Goal: Transaction & Acquisition: Purchase product/service

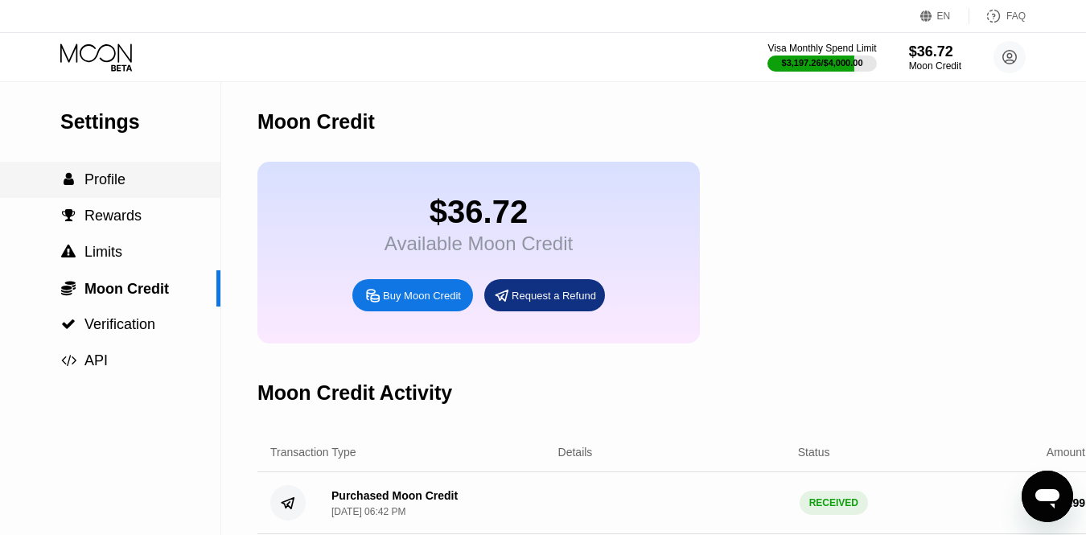
click at [122, 179] on span "Profile" at bounding box center [104, 179] width 41 height 16
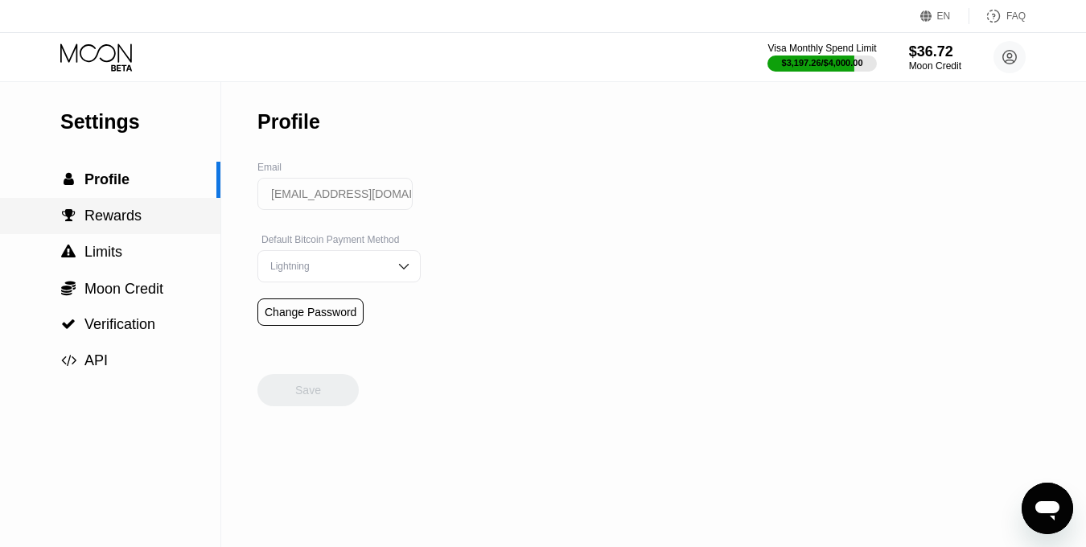
click at [129, 204] on div " Rewards" at bounding box center [110, 216] width 220 height 36
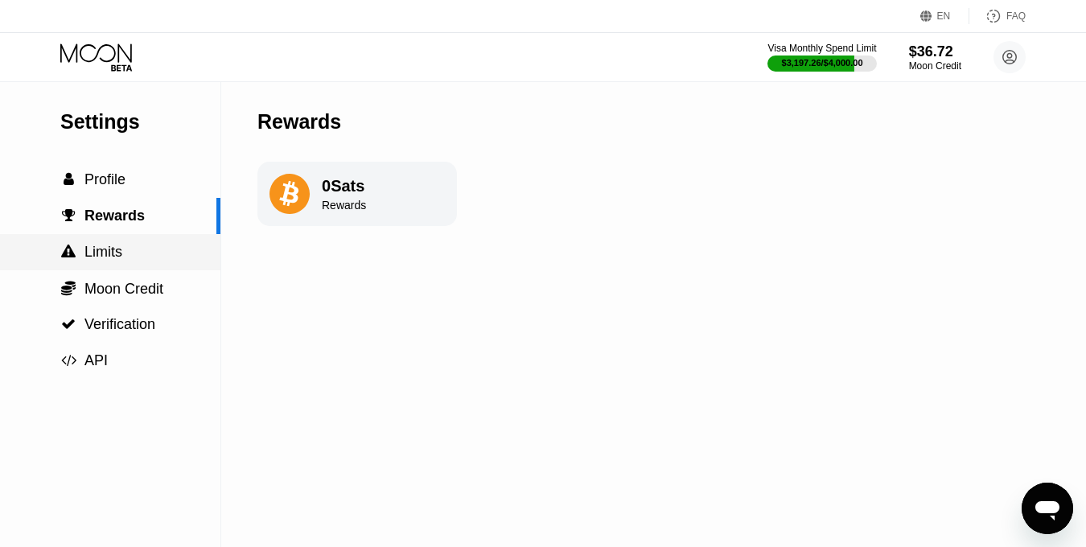
click at [139, 247] on div " Limits" at bounding box center [110, 252] width 220 height 17
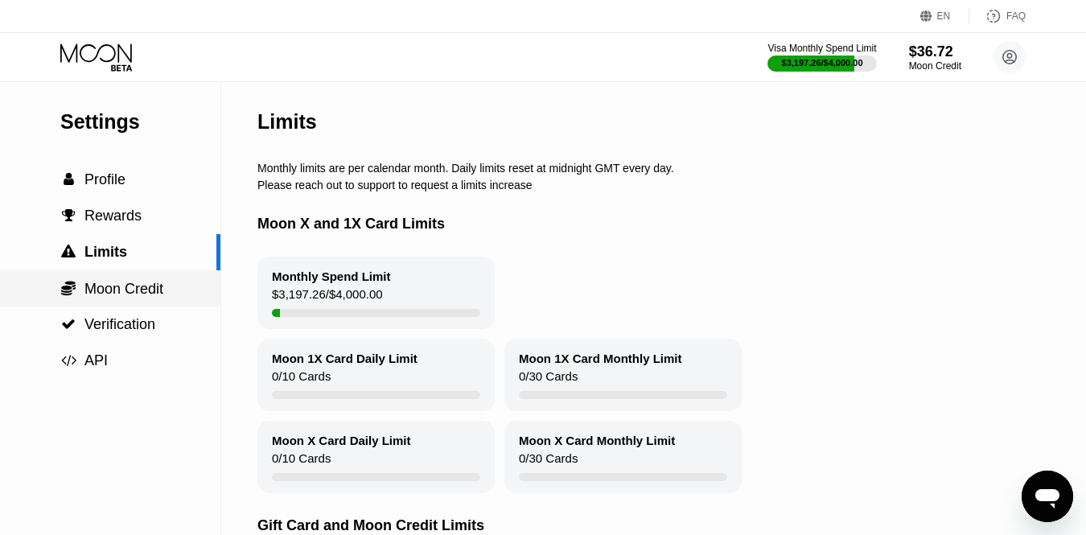
click at [131, 273] on div " Moon Credit" at bounding box center [110, 288] width 220 height 36
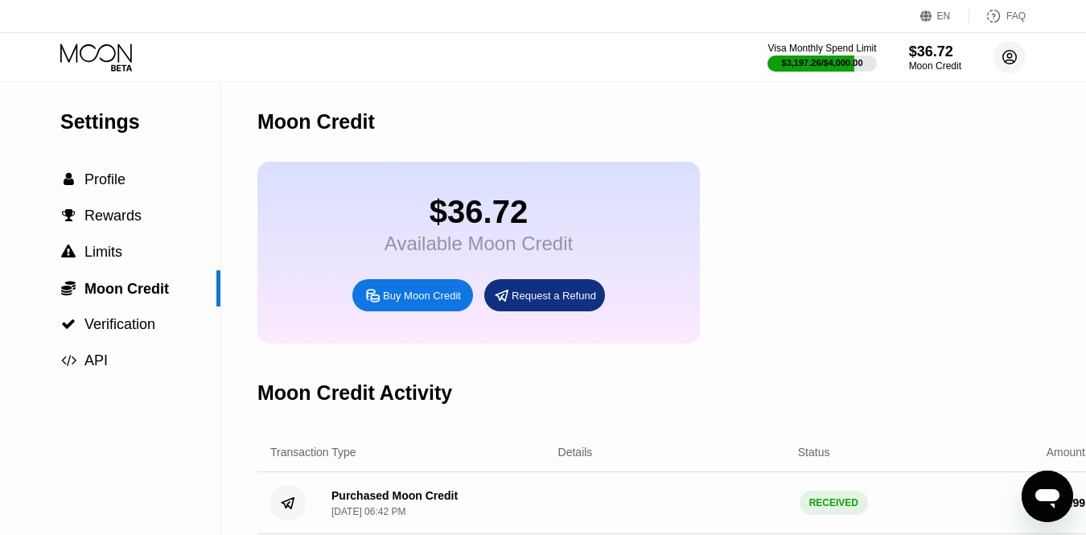
click at [1010, 72] on circle at bounding box center [1009, 57] width 32 height 32
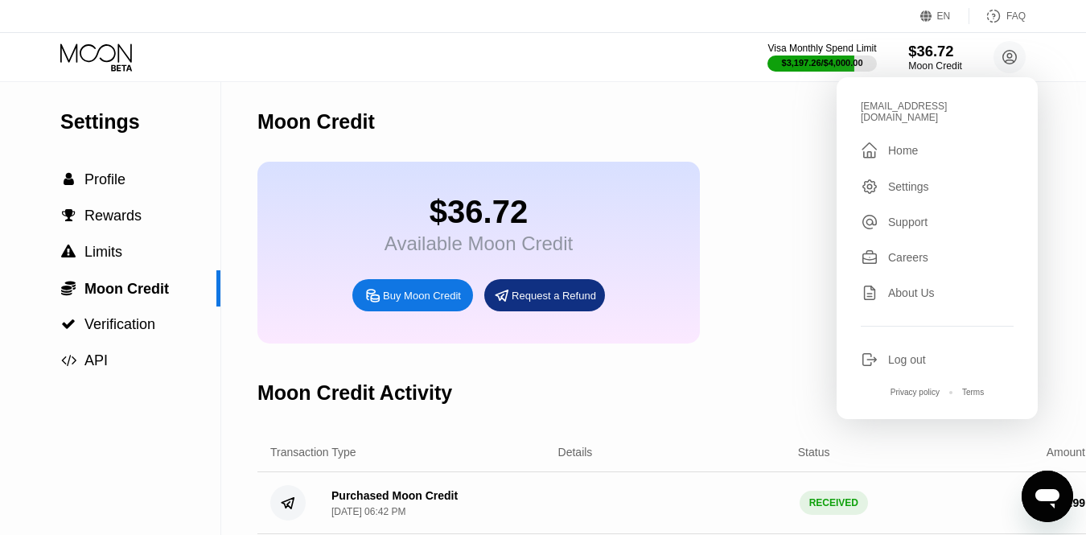
click at [919, 46] on div "$36.72" at bounding box center [935, 51] width 54 height 17
click at [812, 139] on div "Moon Credit" at bounding box center [677, 122] width 840 height 80
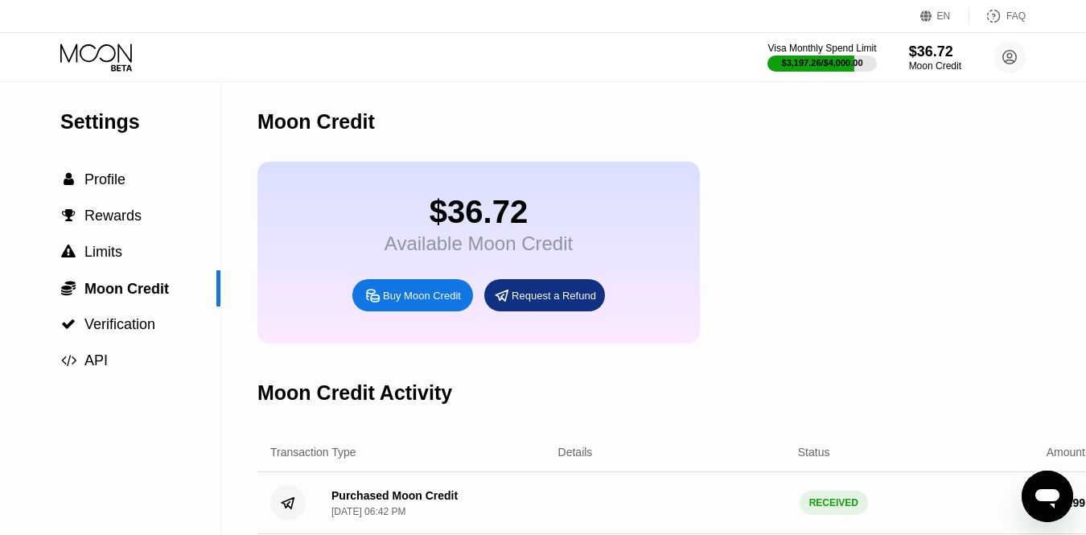
click at [447, 294] on div "Buy Moon Credit" at bounding box center [422, 296] width 78 height 14
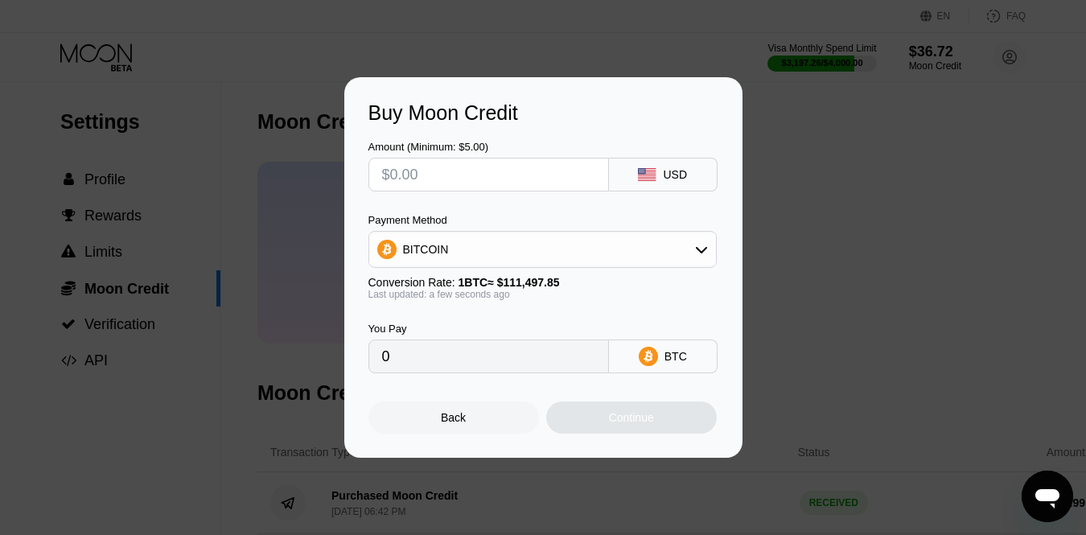
click at [920, 257] on div "Buy Moon Credit Amount (Minimum: $5.00) USD Payment Method BITCOIN Conversion R…" at bounding box center [543, 267] width 1086 height 380
click at [487, 423] on div "Back" at bounding box center [453, 417] width 171 height 32
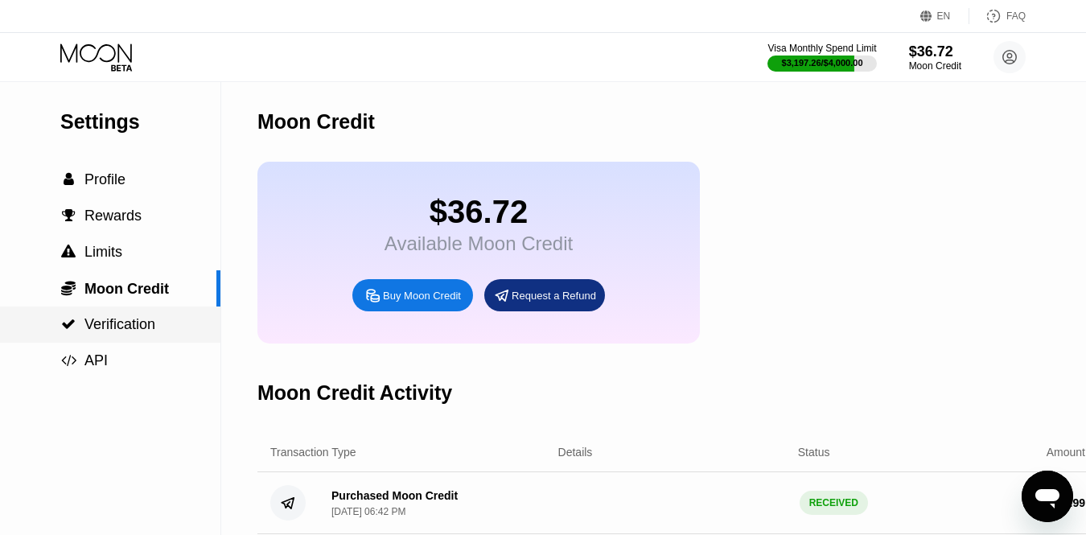
click at [142, 317] on span "Verification" at bounding box center [119, 324] width 71 height 16
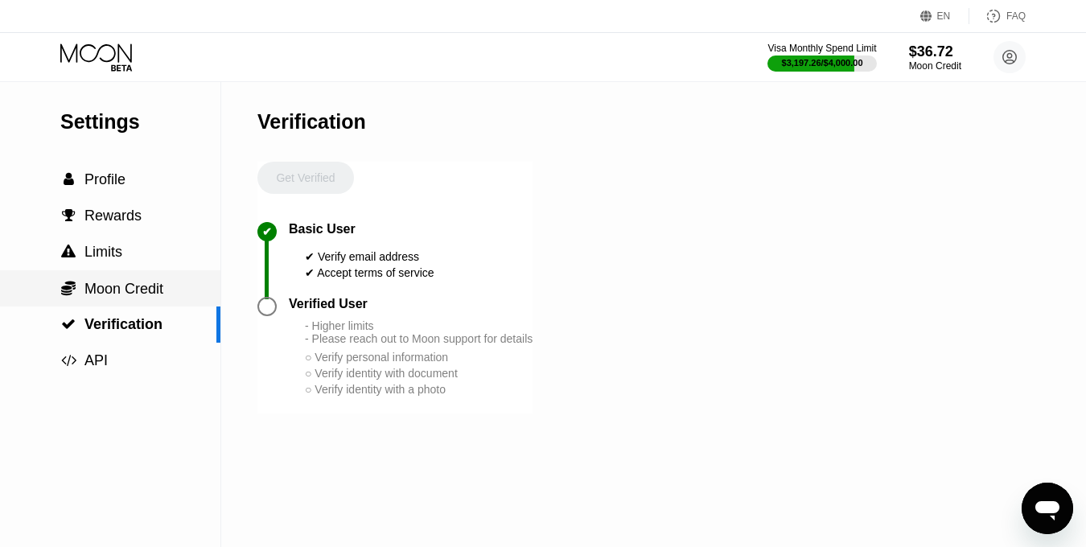
click at [129, 285] on span "Moon Credit" at bounding box center [123, 289] width 79 height 16
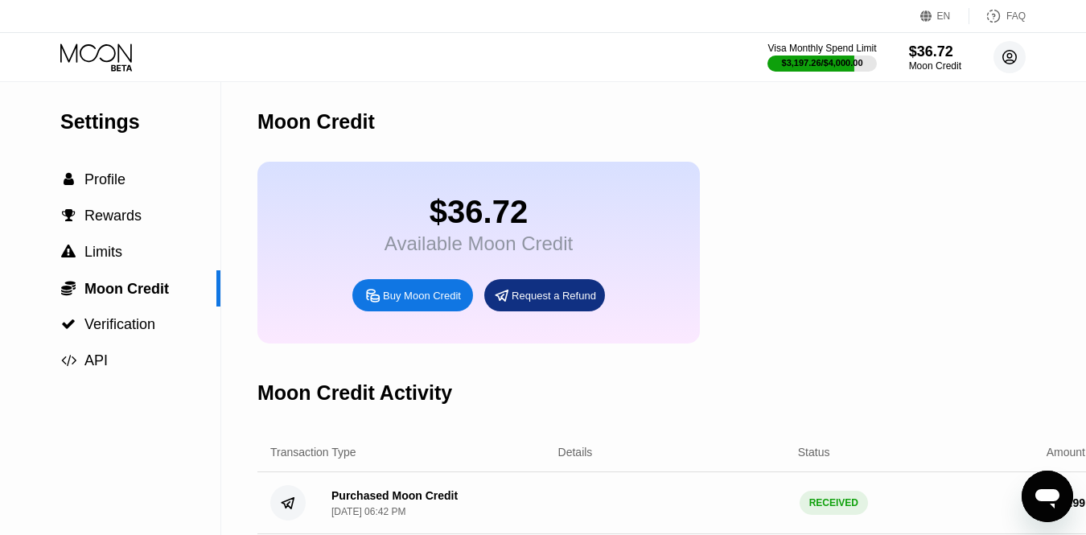
click at [1006, 58] on circle at bounding box center [1009, 57] width 32 height 32
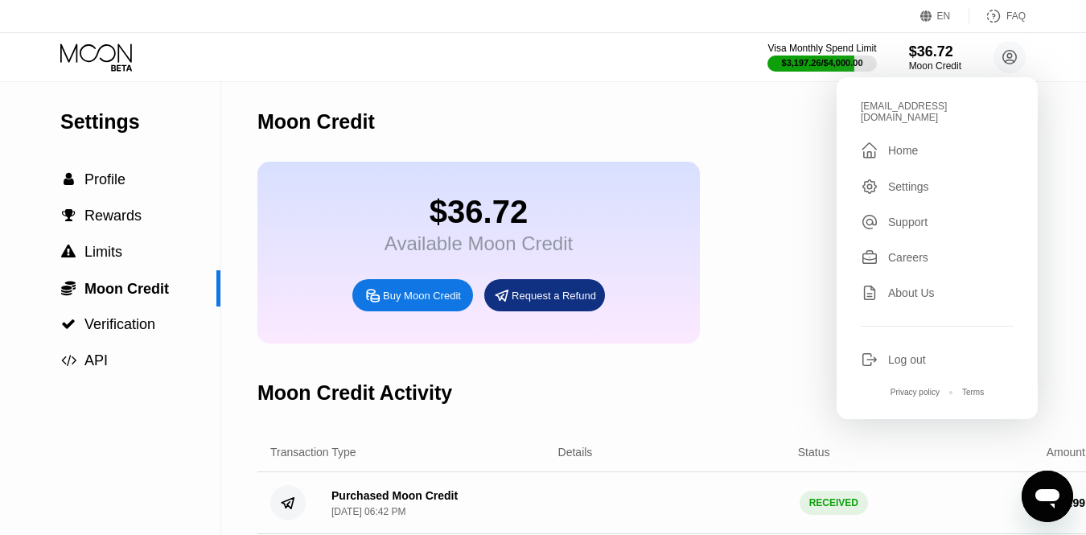
click at [801, 255] on div "$36.72 Available Moon Credit Buy Moon Credit Request a Refund" at bounding box center [677, 253] width 840 height 182
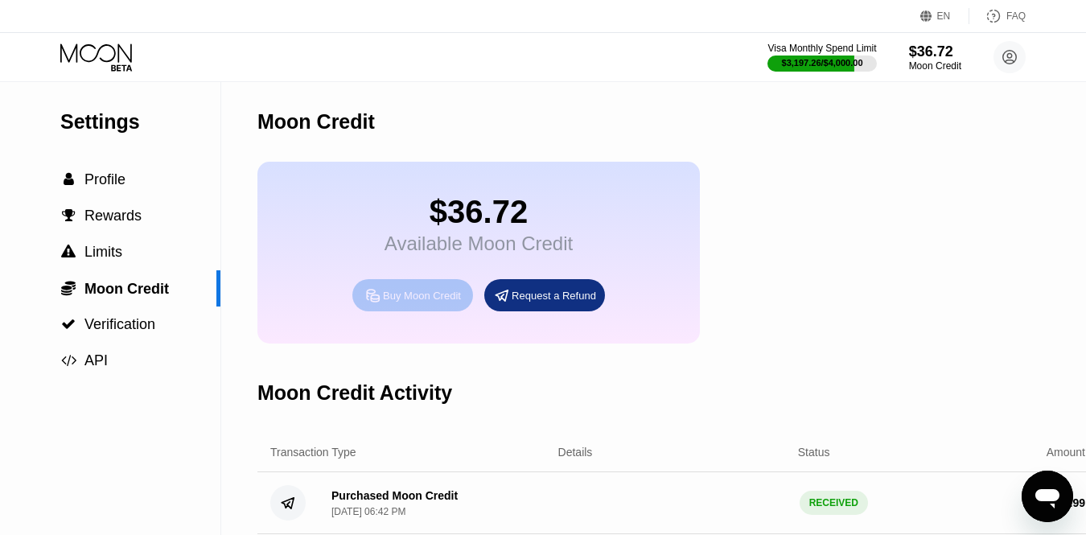
click at [407, 300] on div "Buy Moon Credit" at bounding box center [422, 296] width 78 height 14
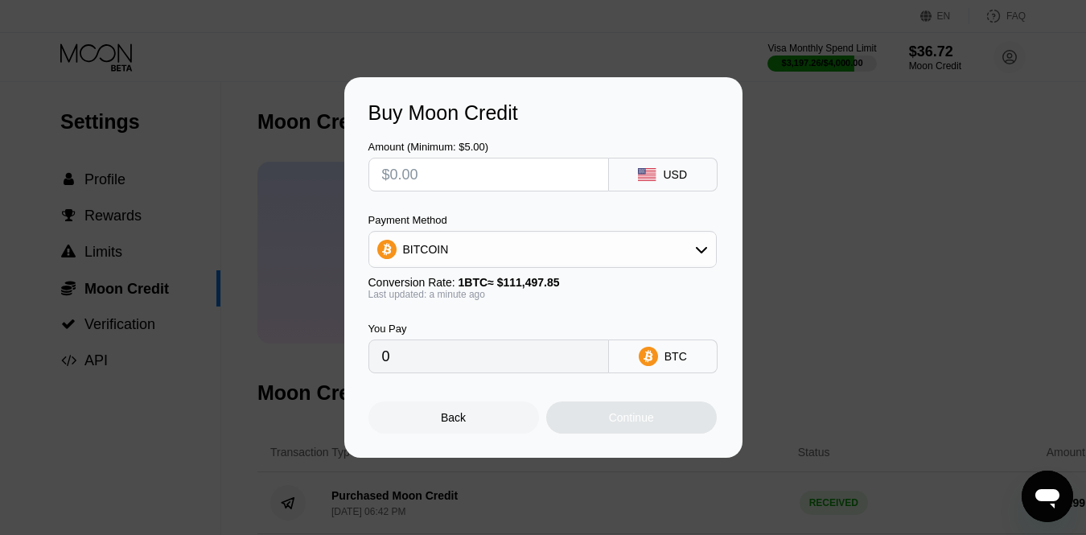
click at [468, 179] on input "text" at bounding box center [488, 174] width 213 height 32
type input "$1"
type input "0.00000897"
type input "$10"
type input "0.00008969"
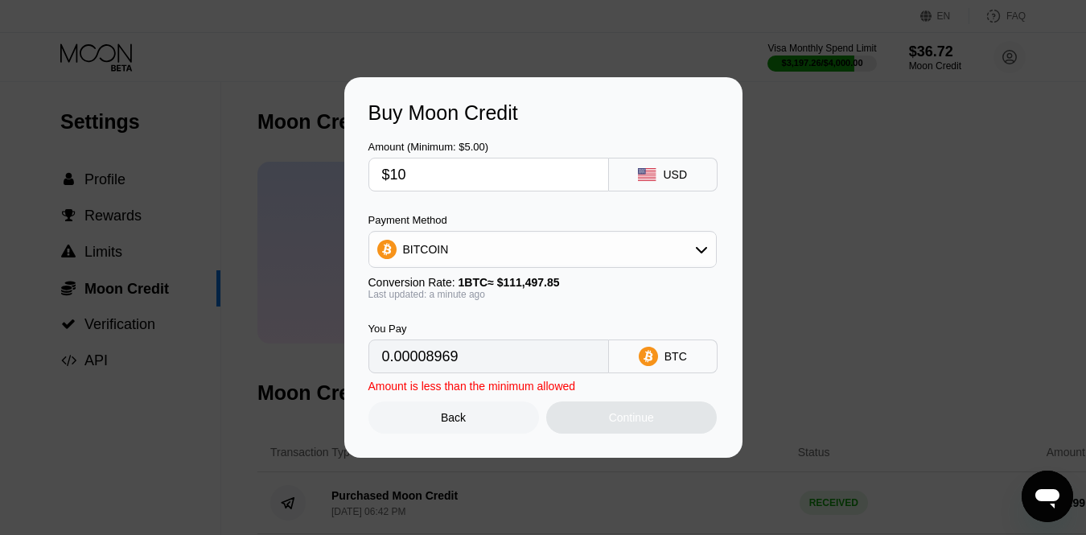
type input "$100"
type input "0.00089688"
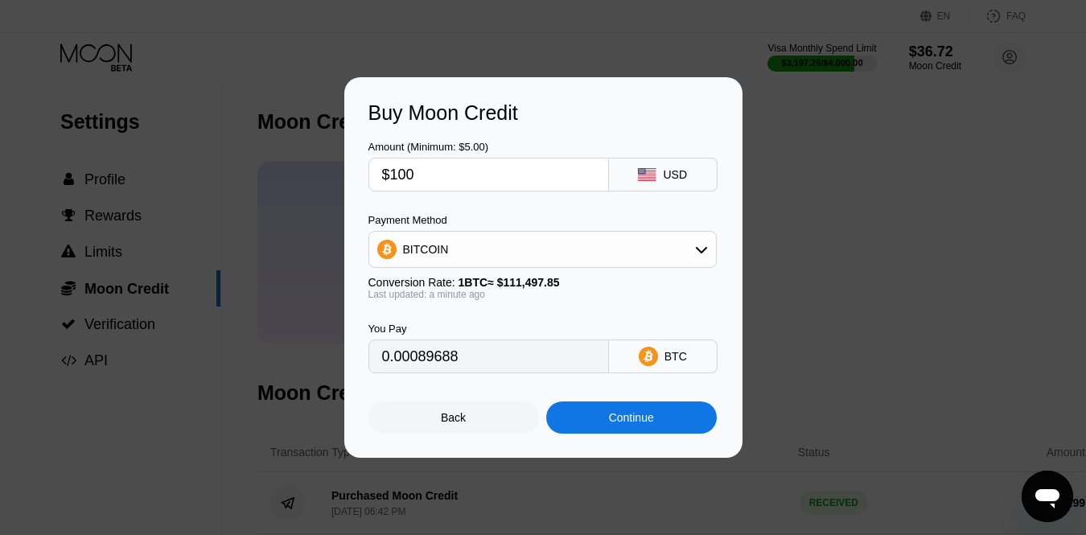
type input "$100"
click at [536, 219] on div "Payment Method" at bounding box center [542, 220] width 348 height 12
click at [549, 240] on div "BITCOIN" at bounding box center [542, 249] width 347 height 32
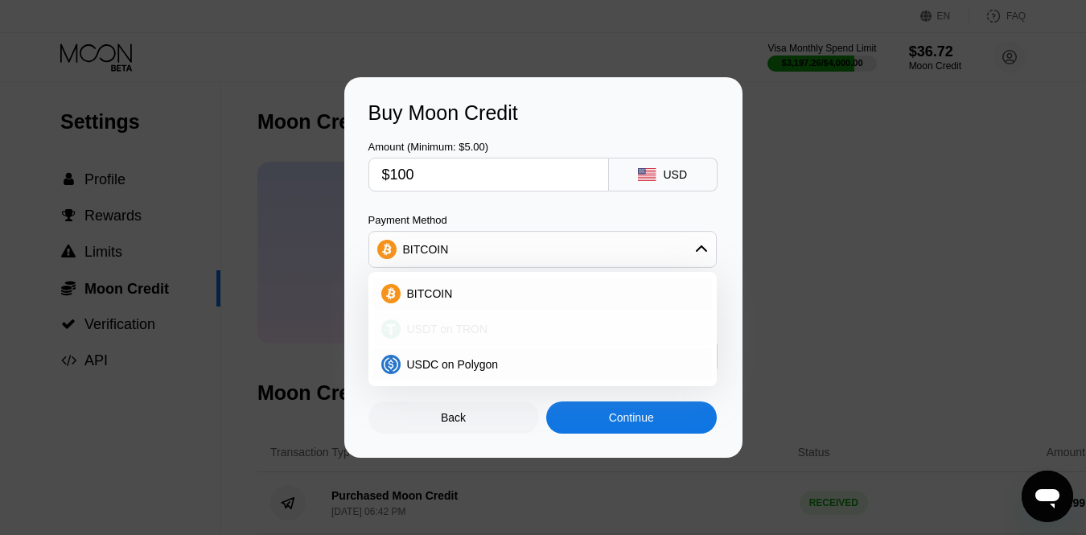
click at [498, 330] on div "USDT on TRON" at bounding box center [552, 329] width 303 height 13
type input "101.01"
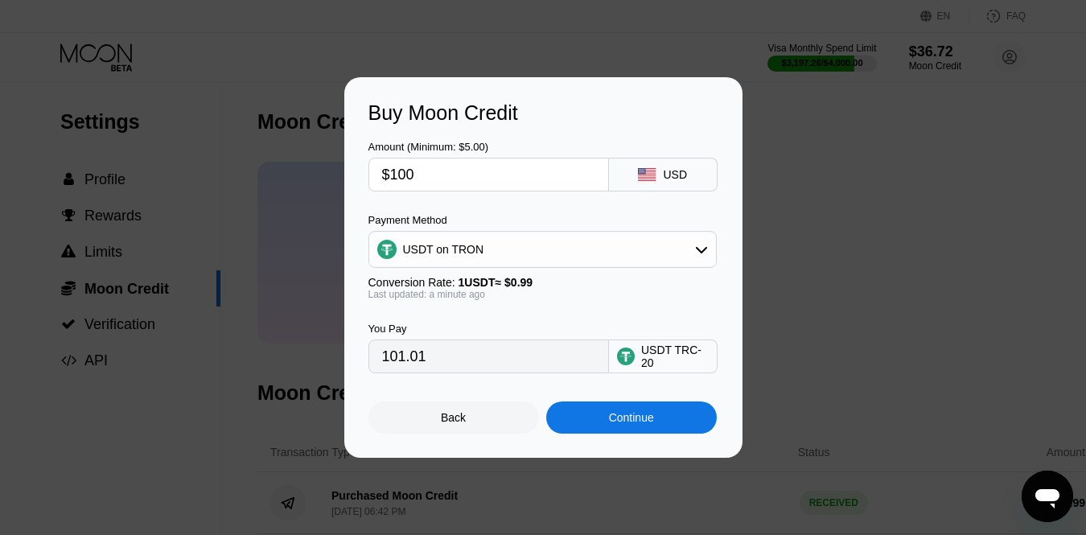
click at [649, 179] on icon at bounding box center [647, 174] width 18 height 13
click at [660, 170] on div "USD" at bounding box center [663, 175] width 109 height 34
drag, startPoint x: 441, startPoint y: 354, endPoint x: 364, endPoint y: 360, distance: 76.7
click at [364, 360] on div "Buy Moon Credit Amount (Minimum: $5.00) $100 USD Payment Method USDT on TRON Co…" at bounding box center [543, 267] width 398 height 380
click at [592, 286] on div "Conversion Rate: 1 USDT ≈ $0.99" at bounding box center [542, 282] width 348 height 13
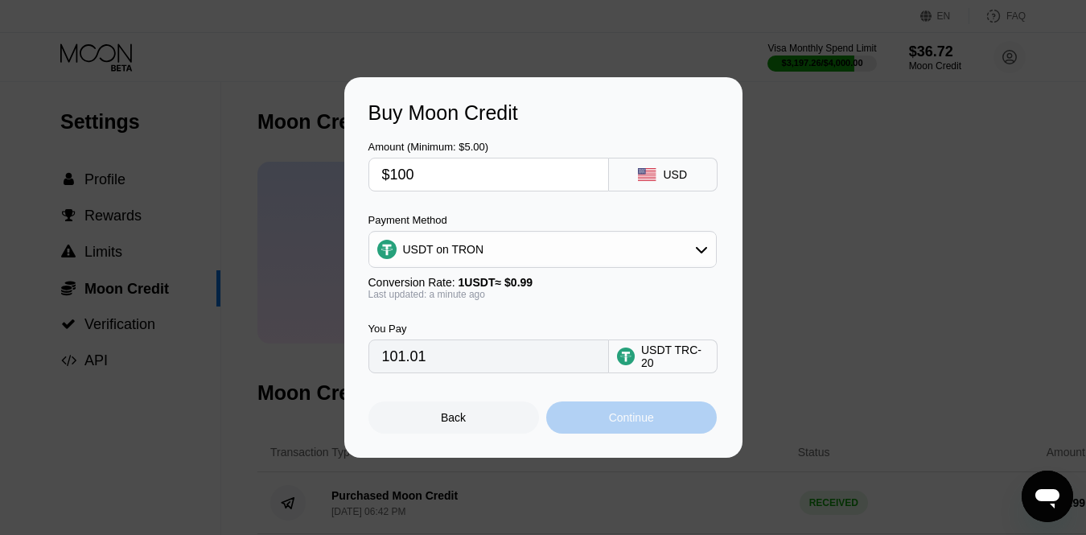
click at [672, 425] on div "Continue" at bounding box center [631, 417] width 171 height 32
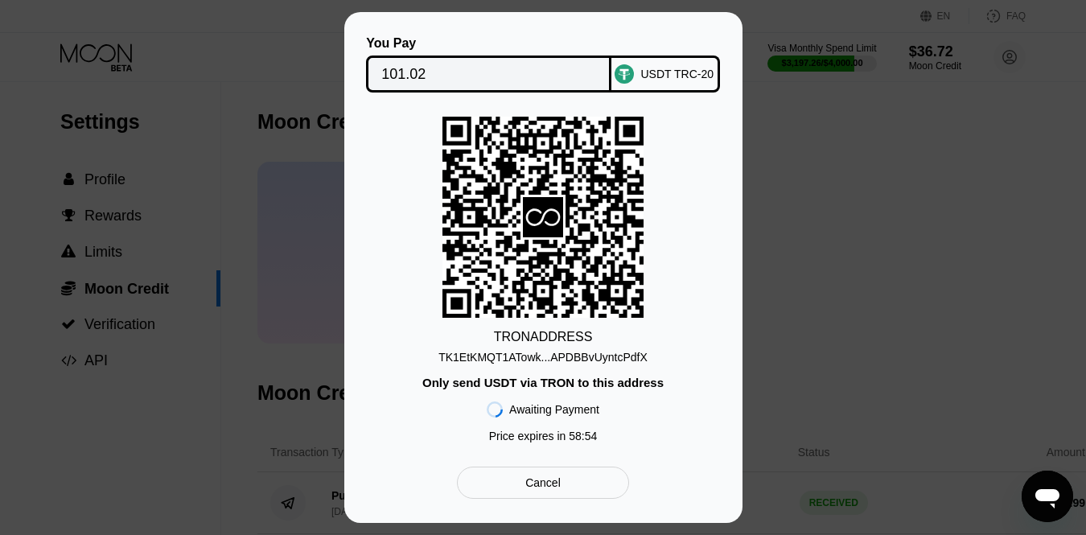
click at [616, 354] on div "TK1EtKMQT1ATowk...APDBBvUyntcPdfX" at bounding box center [542, 357] width 209 height 13
click at [422, 76] on input "101.02" at bounding box center [488, 74] width 215 height 32
click at [449, 73] on input "101.02" at bounding box center [488, 74] width 215 height 32
click at [563, 366] on div "TRON ADDRESS TK1EtKMQT1ATowk...APDBBvUyntcPdfX Only send USDT via TRON to this …" at bounding box center [543, 284] width 350 height 334
click at [569, 360] on div "TK1EtKMQT1ATowk...APDBBvUyntcPdfX" at bounding box center [542, 357] width 209 height 13
